Goal: Use online tool/utility

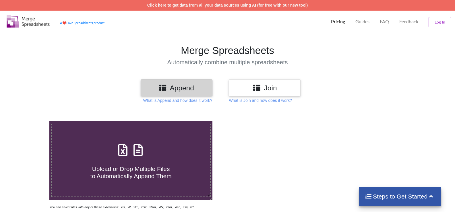
click at [168, 154] on div "Upload or Drop Multiple Files to Automatically Append Them" at bounding box center [131, 160] width 159 height 39
click at [32, 121] on input "Upload or Drop Multiple Files to Automatically Append Them" at bounding box center [32, 121] width 0 height 0
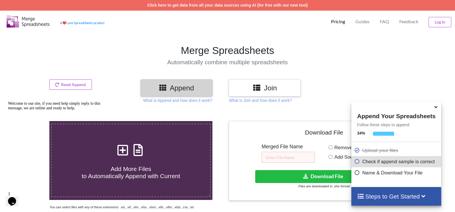
click at [142, 159] on div "Add More Files to Automatically Append with Current" at bounding box center [131, 160] width 159 height 39
click at [32, 121] on input "Add More Files to Automatically Append with Current" at bounding box center [32, 121] width 0 height 0
type input "C:\fakepath\KTDA_AUGUST_PAYROLL_-_KISII(1).XLSX"
click at [80, 88] on button "Reset Append" at bounding box center [70, 85] width 42 height 10
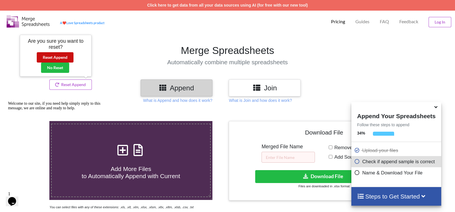
click at [57, 57] on button "Reset Append" at bounding box center [55, 57] width 37 height 10
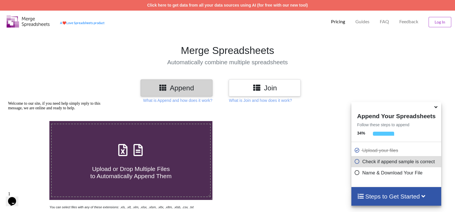
click at [182, 93] on div "Append" at bounding box center [177, 88] width 72 height 17
click at [164, 145] on div "Upload or Drop Multiple Files to Automatically Append Them" at bounding box center [131, 160] width 159 height 39
click at [32, 121] on input "Upload or Drop Multiple Files to Automatically Append Them" at bounding box center [32, 121] width 0 height 0
click at [178, 102] on p "What is Append and how does it work?" at bounding box center [177, 101] width 69 height 6
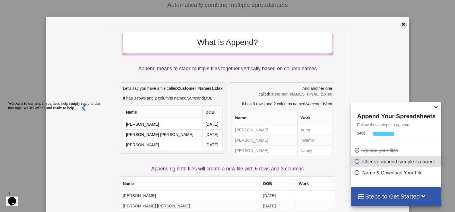
click at [402, 23] on icon at bounding box center [403, 24] width 5 height 4
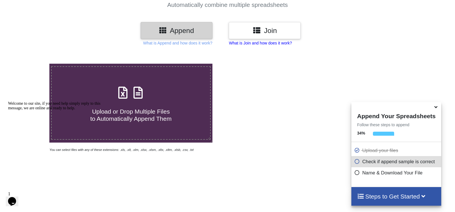
click at [262, 44] on p "What is Join and how does it work?" at bounding box center [260, 43] width 63 height 6
